Goal: Transaction & Acquisition: Purchase product/service

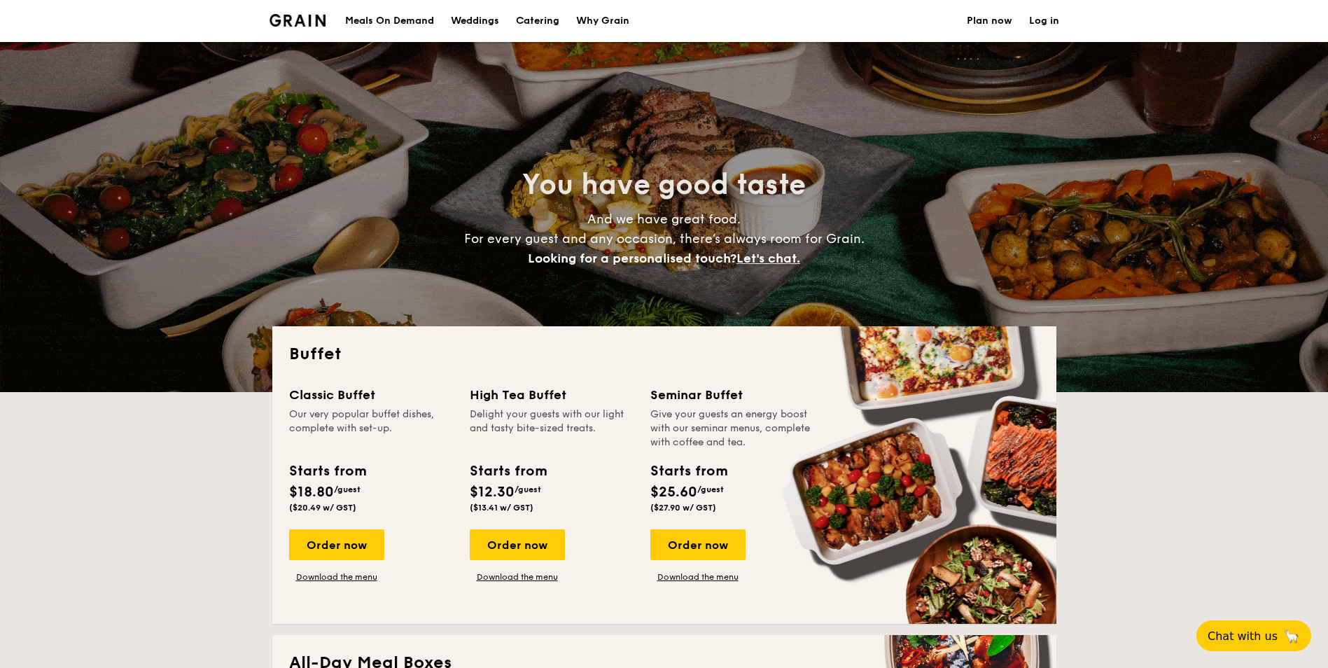
select select
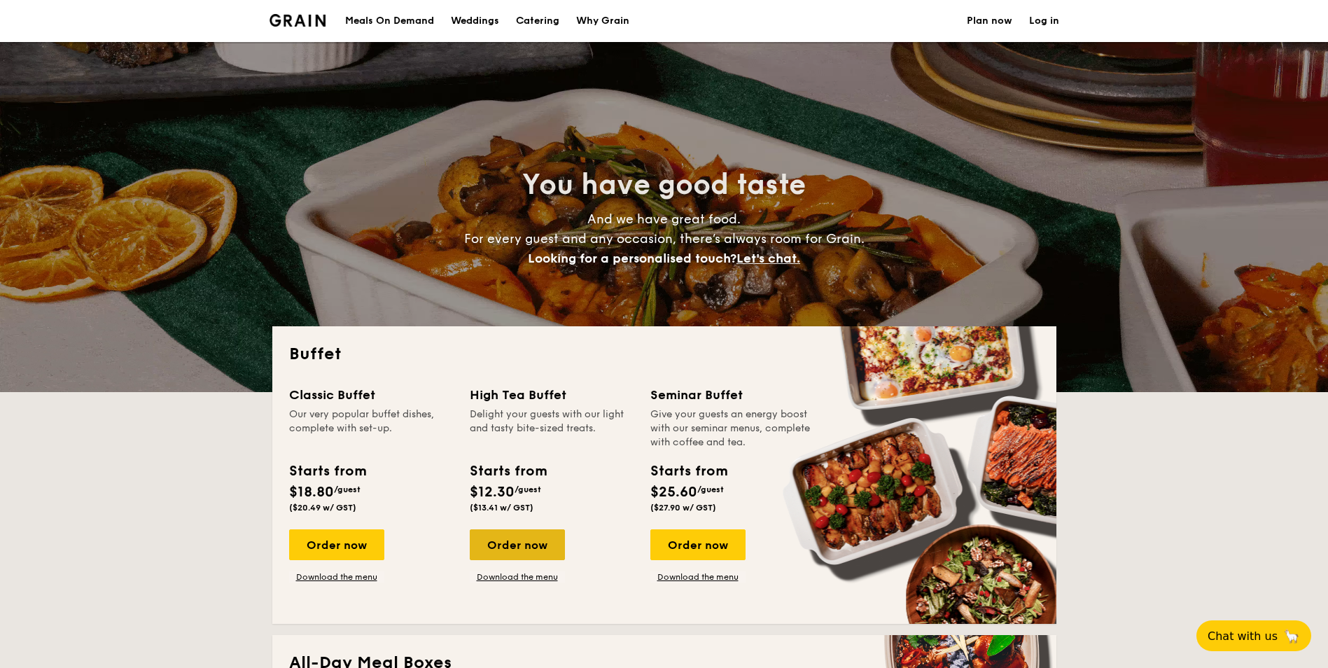
click at [526, 544] on div "Order now" at bounding box center [517, 544] width 95 height 31
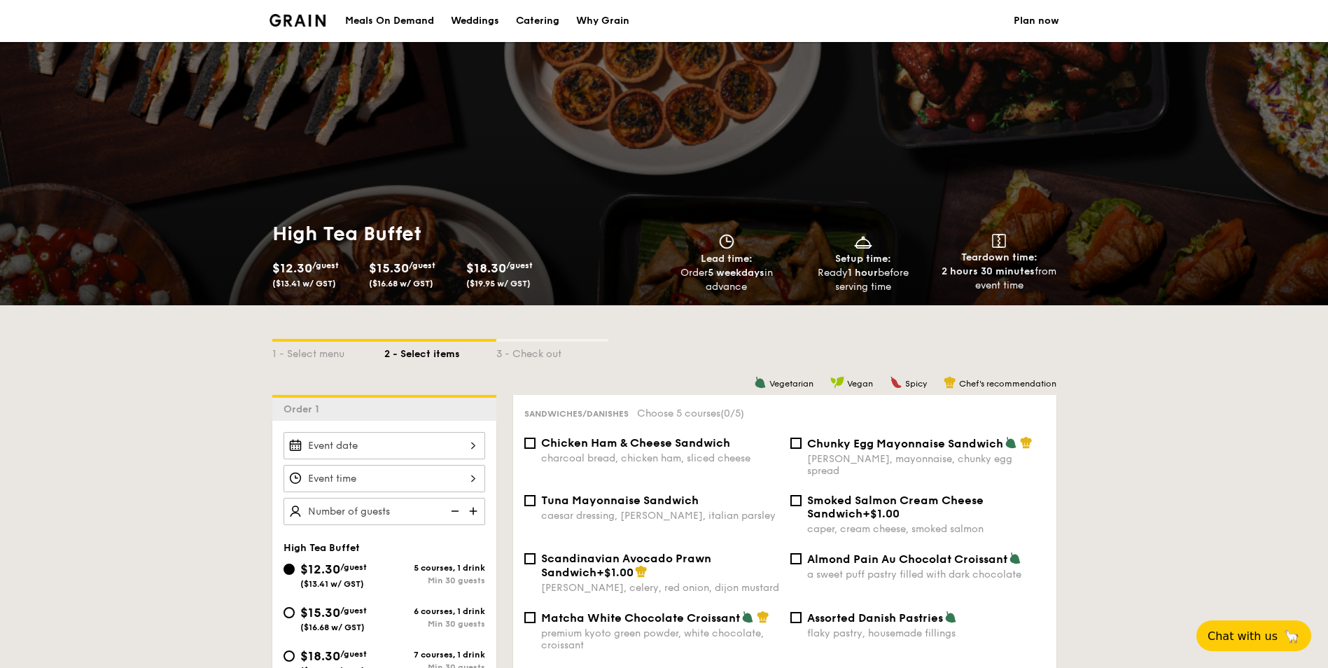
click at [391, 25] on div "Meals On Demand" at bounding box center [389, 21] width 89 height 42
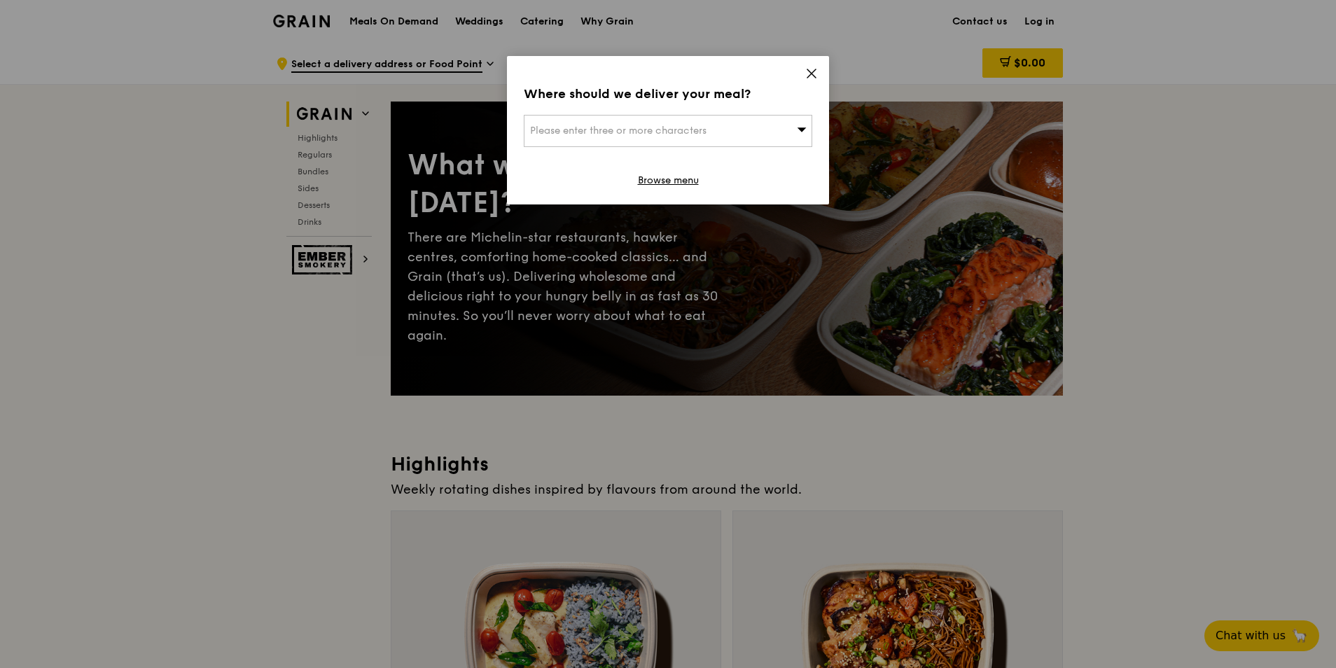
click at [817, 78] on icon at bounding box center [811, 73] width 13 height 13
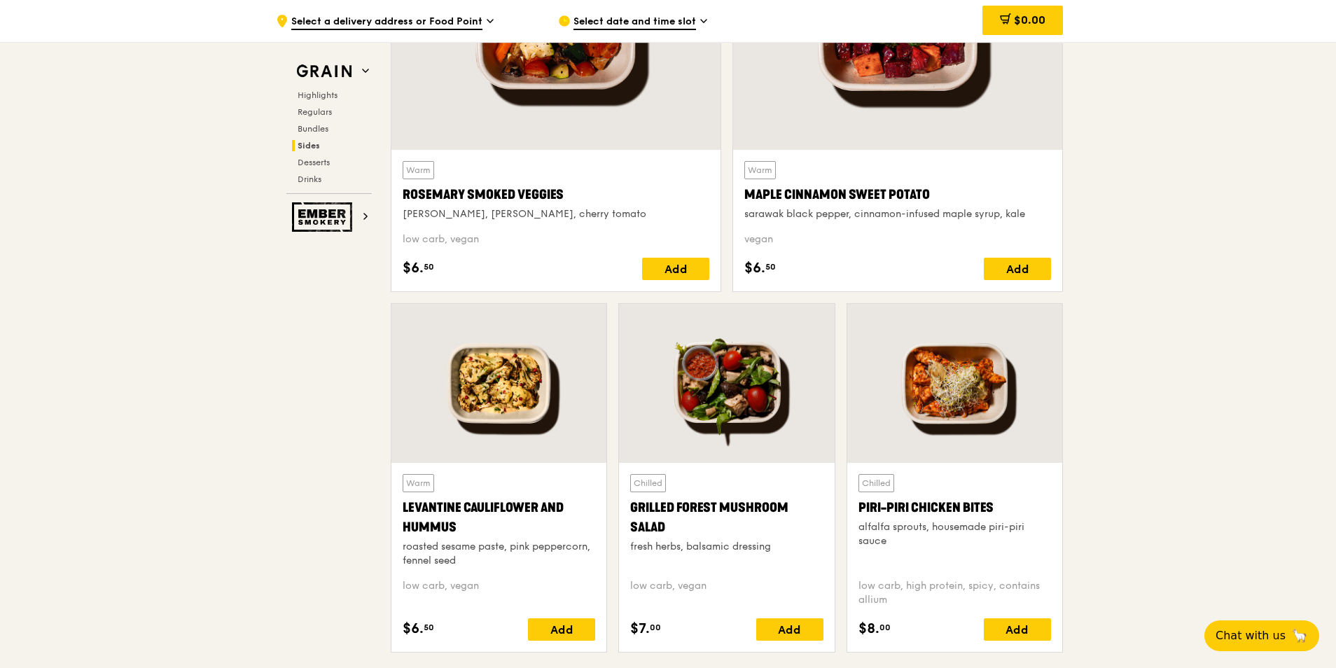
scroll to position [3430, 0]
